Goal: Register for event/course

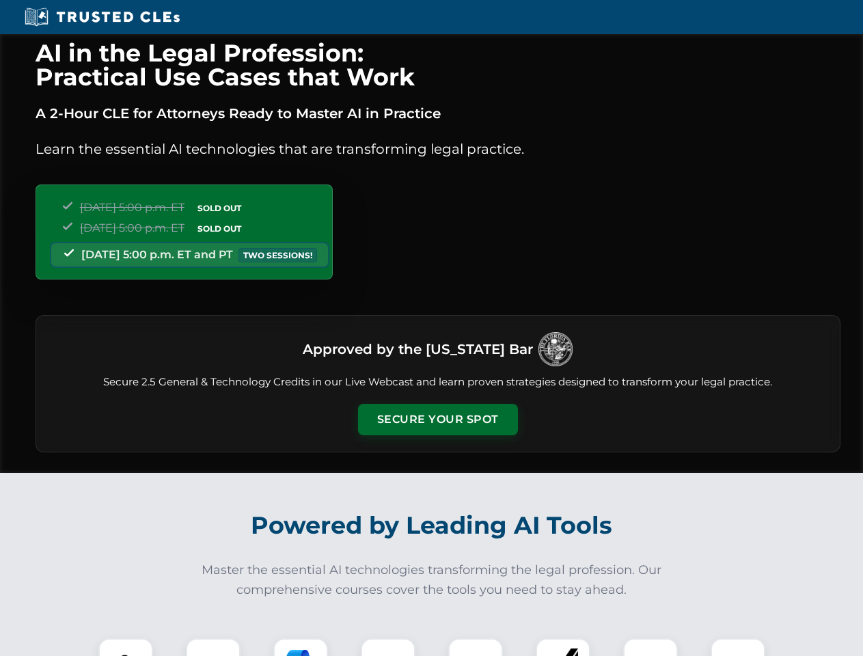
click at [437, 420] on button "Secure Your Spot" at bounding box center [438, 419] width 160 height 31
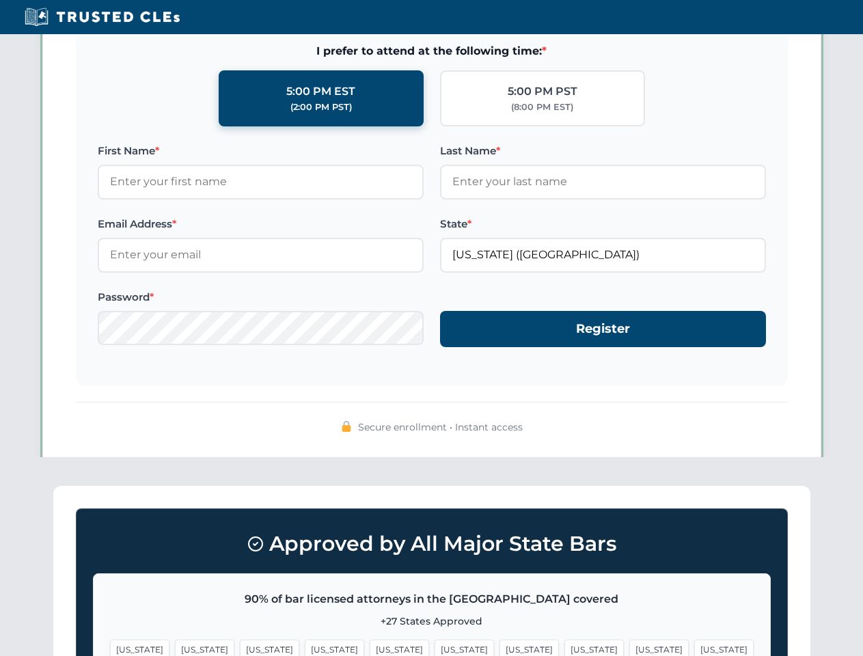
click at [500, 647] on span "[US_STATE]" at bounding box center [529, 650] width 59 height 20
click at [629, 647] on span "[US_STATE]" at bounding box center [658, 650] width 59 height 20
